Goal: Information Seeking & Learning: Check status

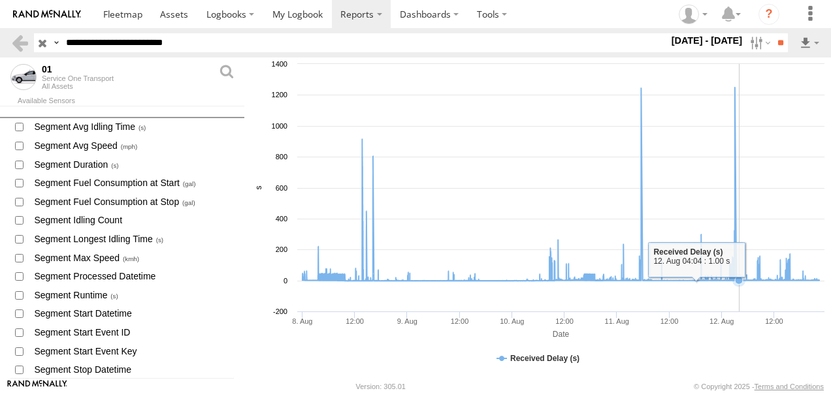
scroll to position [1934, 0]
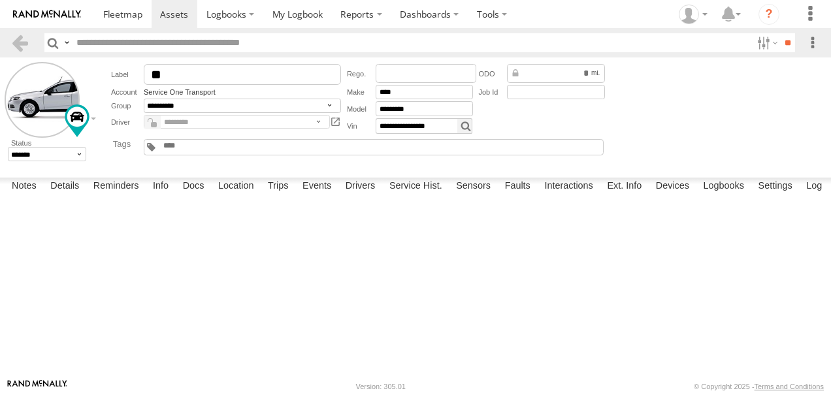
click at [322, 196] on label "Events" at bounding box center [317, 187] width 42 height 18
click at [491, 196] on label "Sensors" at bounding box center [474, 187] width 48 height 18
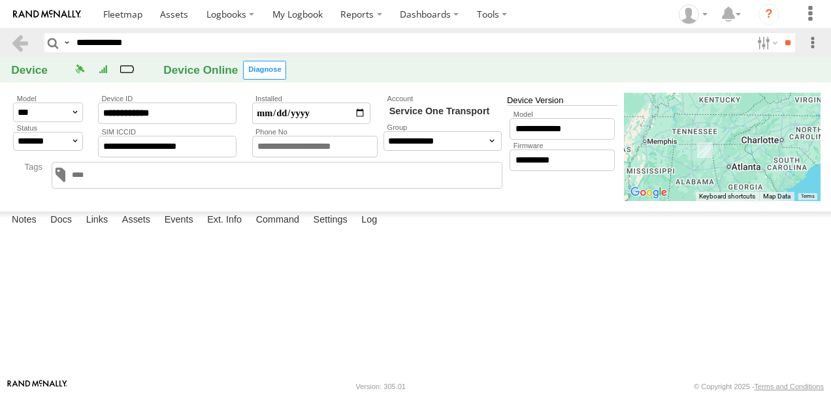
drag, startPoint x: 720, startPoint y: 131, endPoint x: 759, endPoint y: 175, distance: 58.8
click at [759, 175] on div at bounding box center [722, 147] width 197 height 108
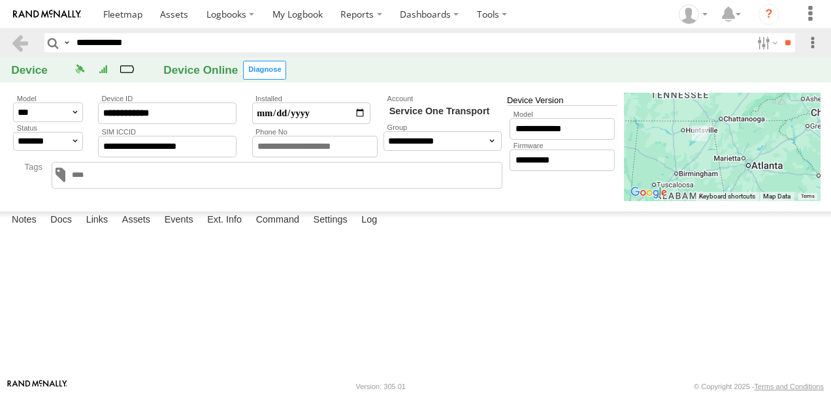
drag, startPoint x: 715, startPoint y: 160, endPoint x: 755, endPoint y: 148, distance: 41.8
click at [755, 148] on div at bounding box center [722, 147] width 197 height 108
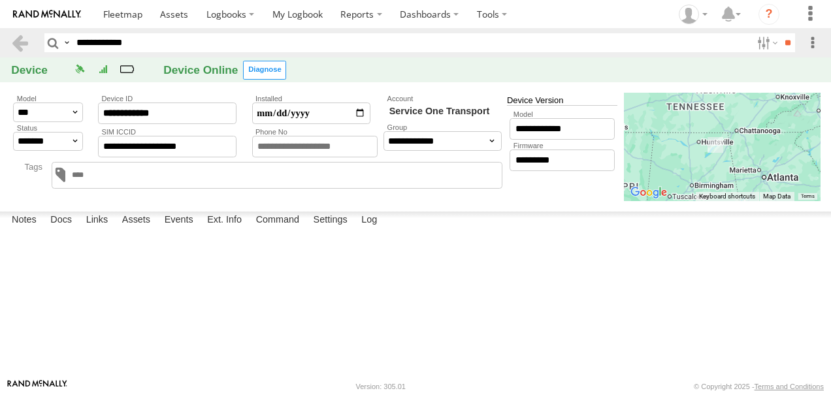
drag, startPoint x: 767, startPoint y: 154, endPoint x: 784, endPoint y: 166, distance: 20.7
click at [784, 166] on div at bounding box center [722, 147] width 197 height 108
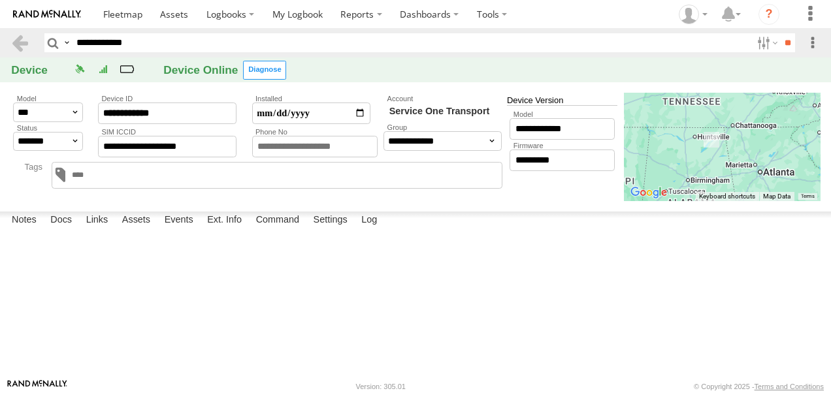
drag, startPoint x: 764, startPoint y: 149, endPoint x: 760, endPoint y: 142, distance: 7.6
click at [760, 142] on div at bounding box center [722, 147] width 197 height 108
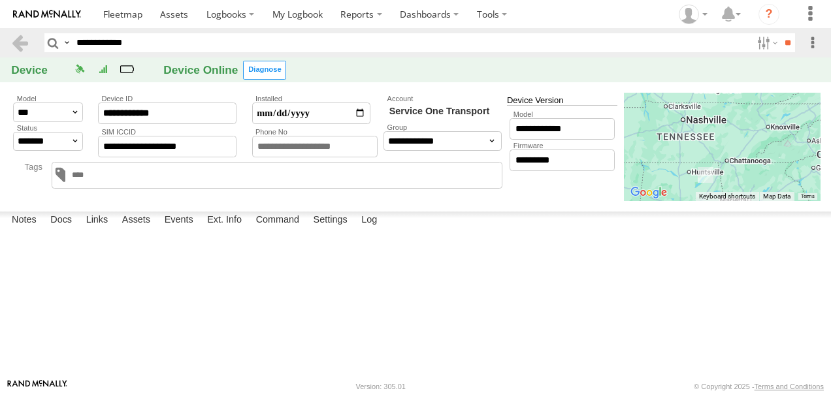
drag, startPoint x: 771, startPoint y: 112, endPoint x: 765, endPoint y: 147, distance: 35.2
click at [765, 147] on div at bounding box center [722, 147] width 197 height 108
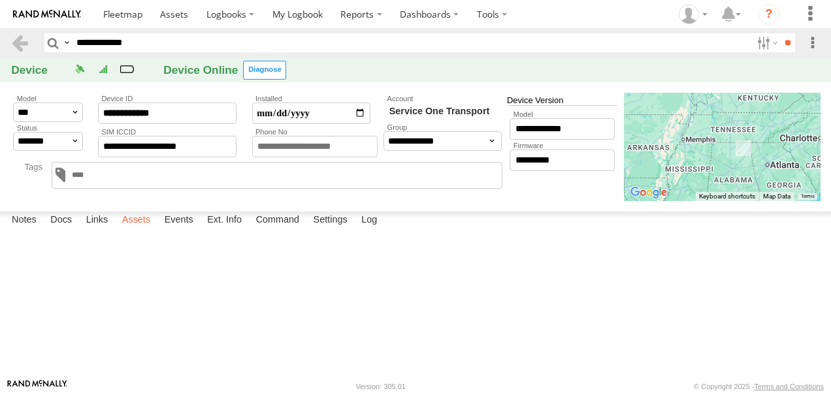
click at [133, 230] on label "Assets" at bounding box center [136, 221] width 41 height 18
click at [0, 0] on link "01" at bounding box center [0, 0] width 0 height 0
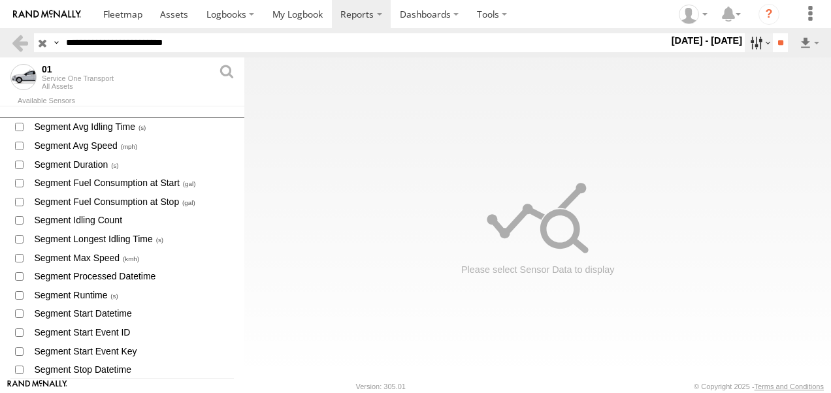
click at [749, 41] on label at bounding box center [759, 42] width 28 height 19
click at [0, 0] on label at bounding box center [0, 0] width 0 height 0
drag, startPoint x: 751, startPoint y: 50, endPoint x: 102, endPoint y: 248, distance: 678.6
click at [751, 50] on label at bounding box center [759, 42] width 28 height 19
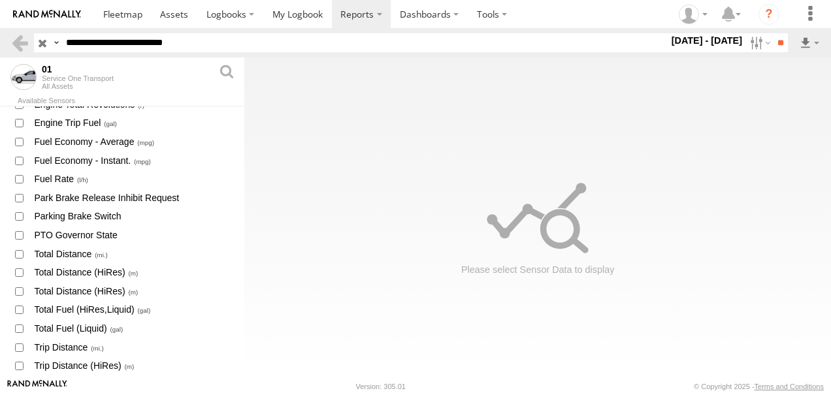
scroll to position [1934, 0]
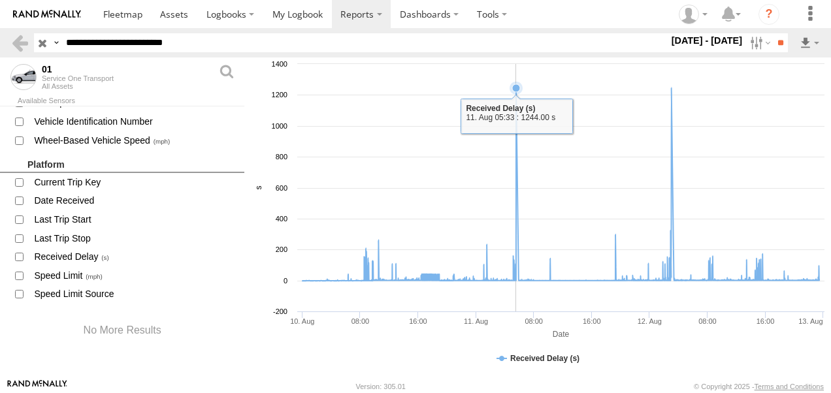
click at [516, 269] on icon at bounding box center [561, 184] width 530 height 193
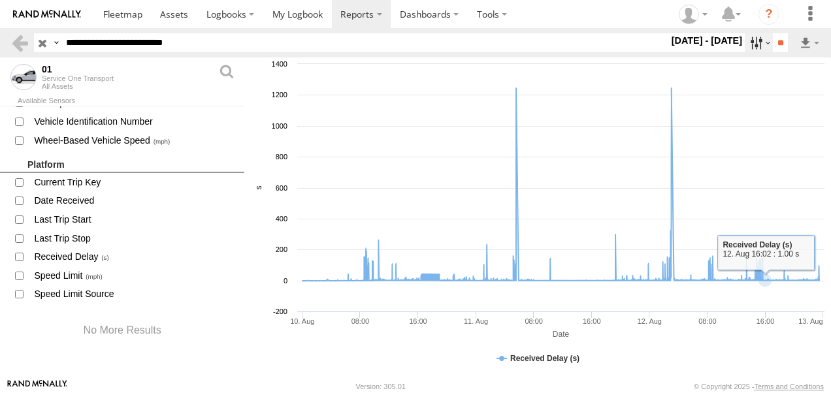
click at [746, 42] on label at bounding box center [759, 42] width 28 height 19
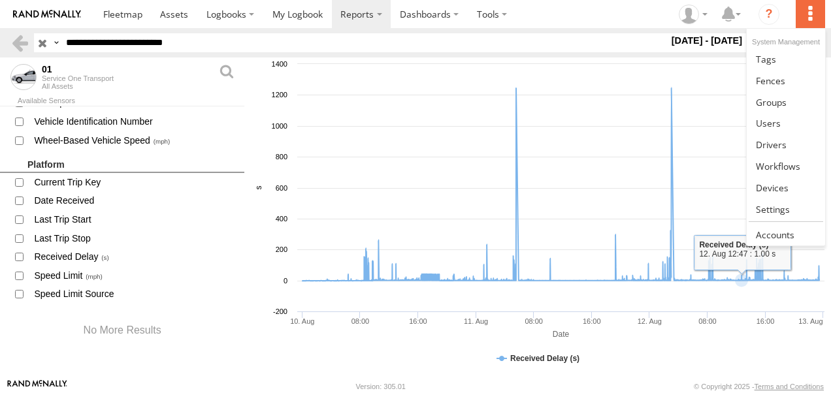
click at [810, 17] on label at bounding box center [810, 14] width 29 height 28
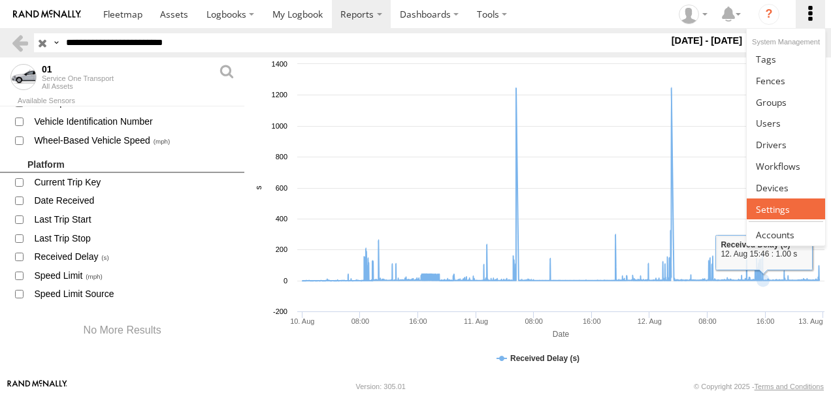
click at [783, 211] on span at bounding box center [773, 209] width 34 height 12
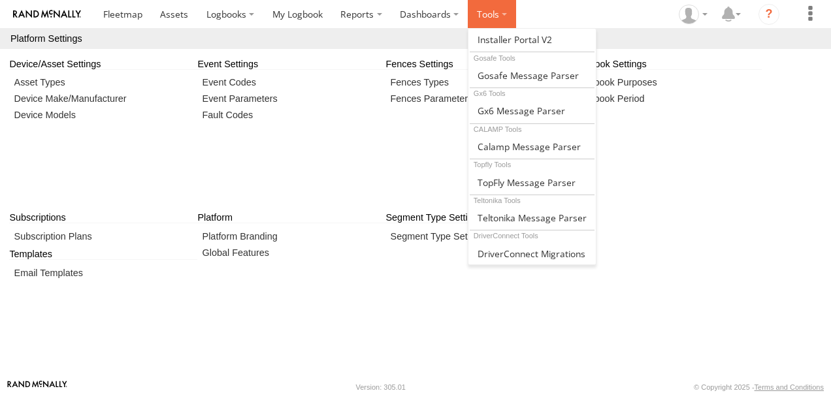
click at [499, 7] on label at bounding box center [492, 14] width 48 height 28
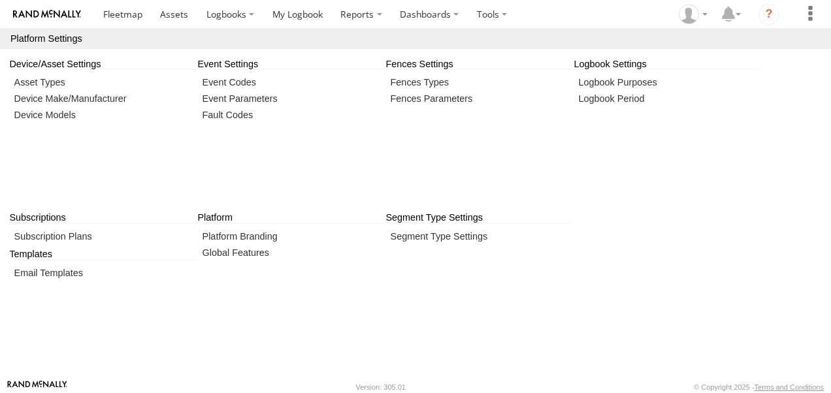
click at [568, 7] on section "Dashboards" at bounding box center [461, 14] width 734 height 28
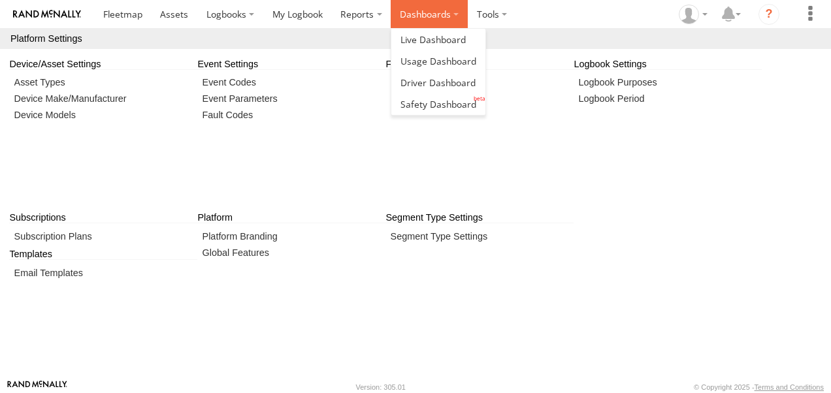
click at [427, 14] on label "Dashboards" at bounding box center [429, 14] width 77 height 28
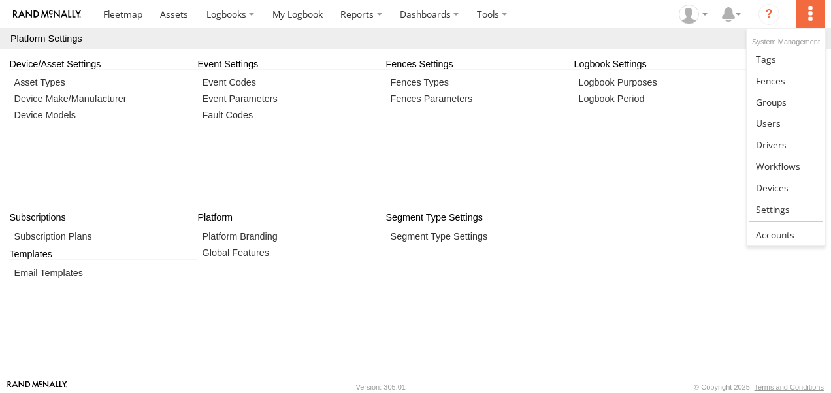
click at [813, 20] on label at bounding box center [810, 14] width 29 height 28
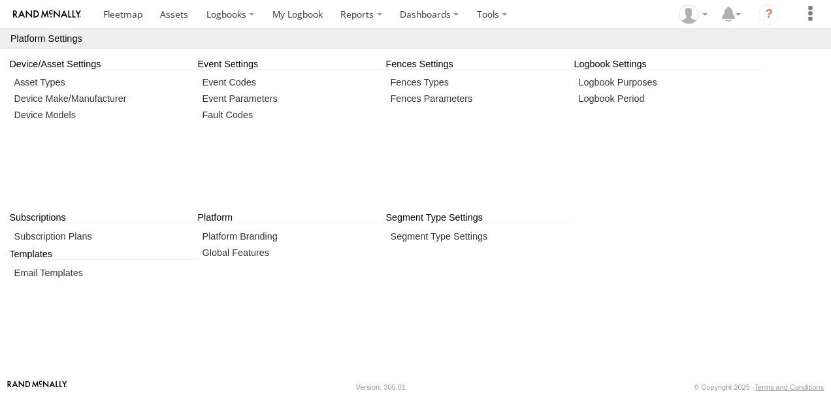
click at [698, 140] on section at bounding box center [668, 136] width 188 height 154
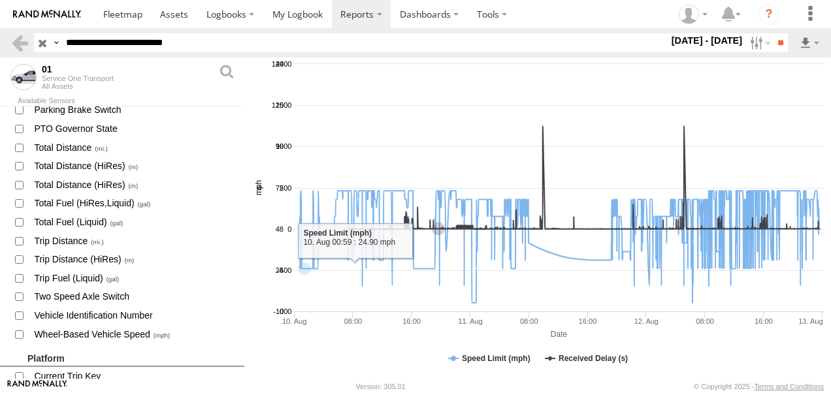
scroll to position [1934, 0]
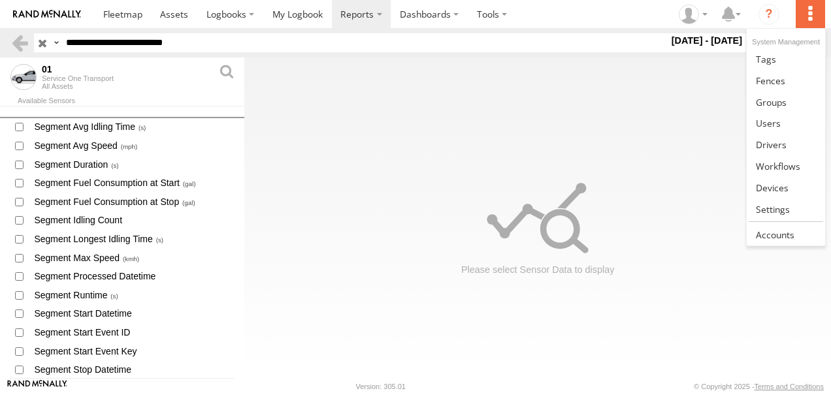
click at [806, 20] on label at bounding box center [810, 14] width 29 height 28
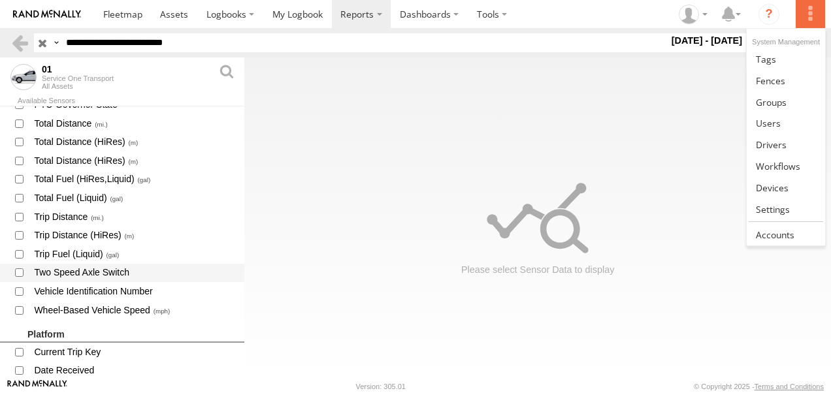
scroll to position [1934, 0]
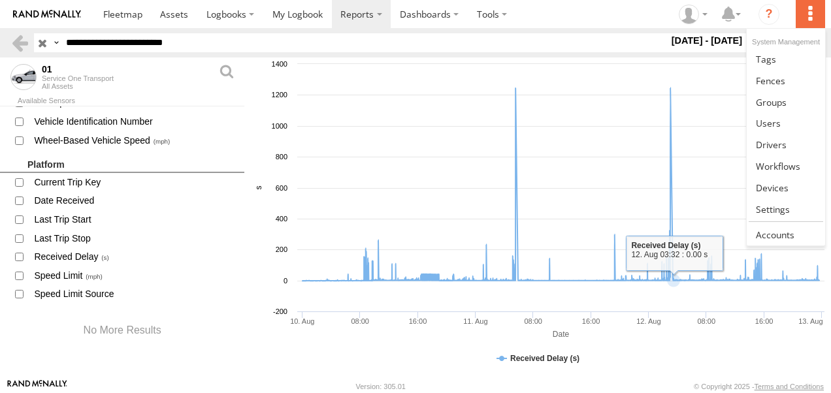
click at [814, 11] on label at bounding box center [810, 14] width 29 height 28
